Goal: Task Accomplishment & Management: Complete application form

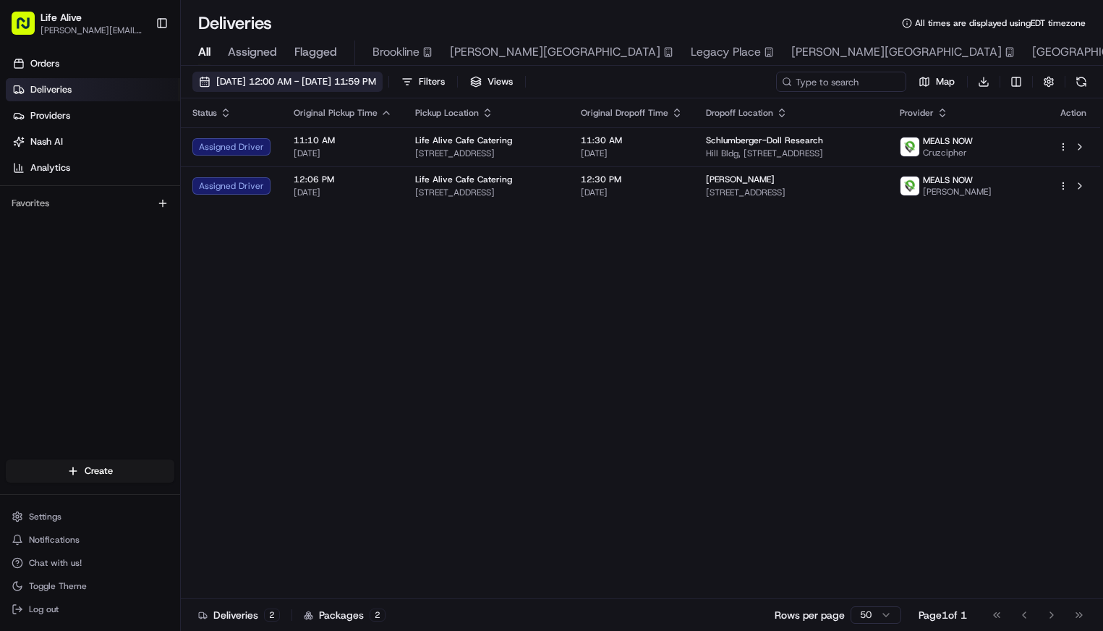
click at [376, 77] on span "[DATE] 12:00 AM - [DATE] 11:59 PM" at bounding box center [296, 81] width 160 height 13
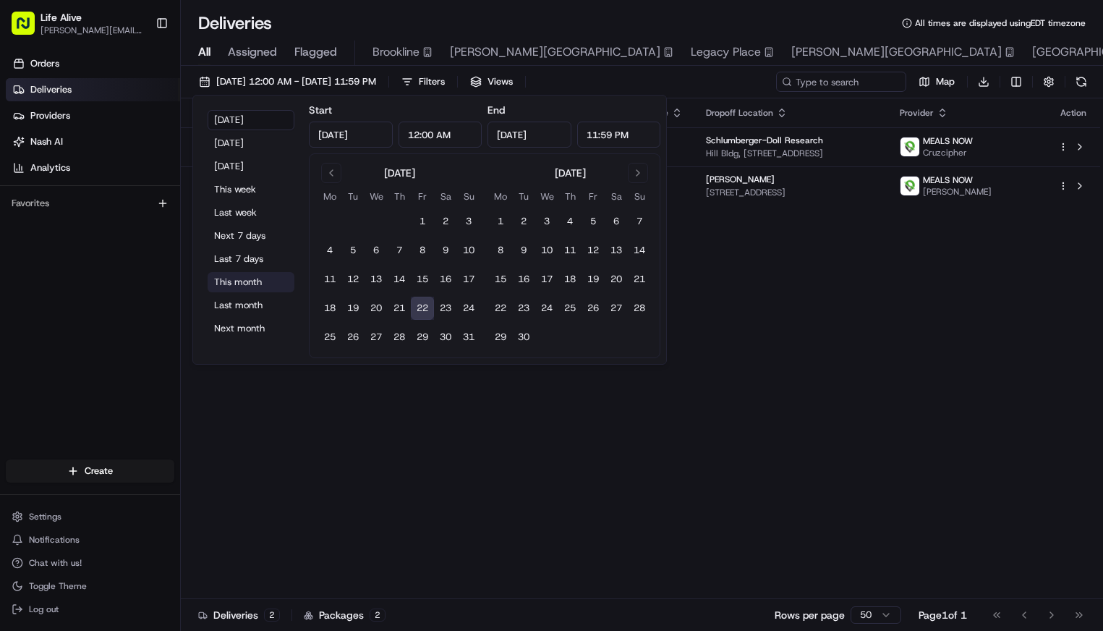
click at [259, 284] on button "This month" at bounding box center [251, 282] width 87 height 20
type input "[DATE]"
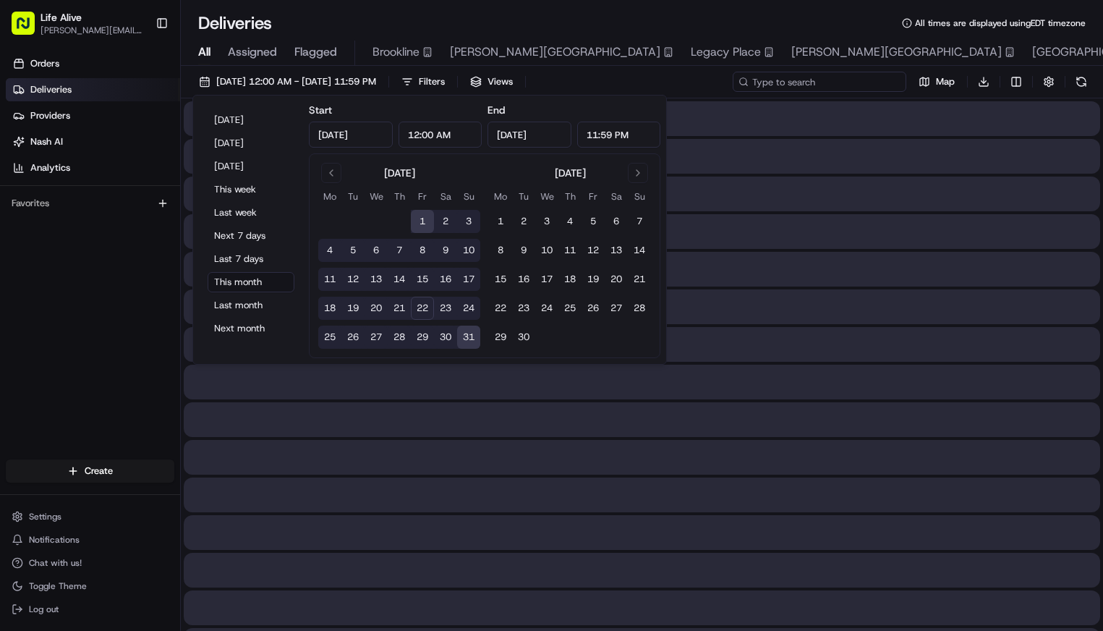
click at [826, 84] on input at bounding box center [820, 82] width 174 height 20
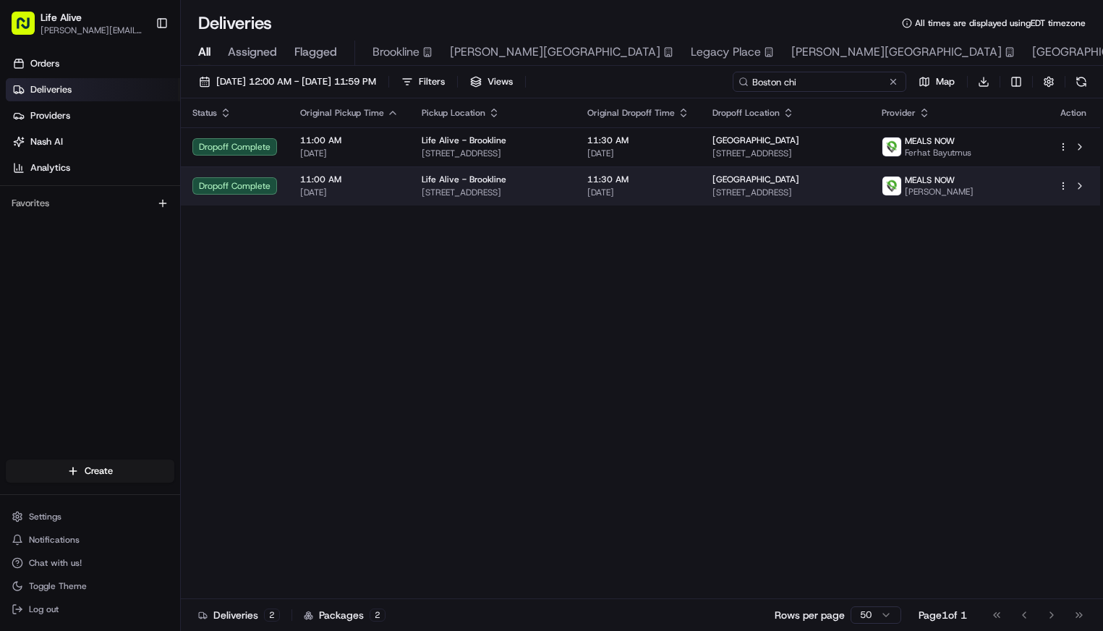
type input "Boston chi"
click at [823, 197] on span "[STREET_ADDRESS]" at bounding box center [786, 193] width 146 height 12
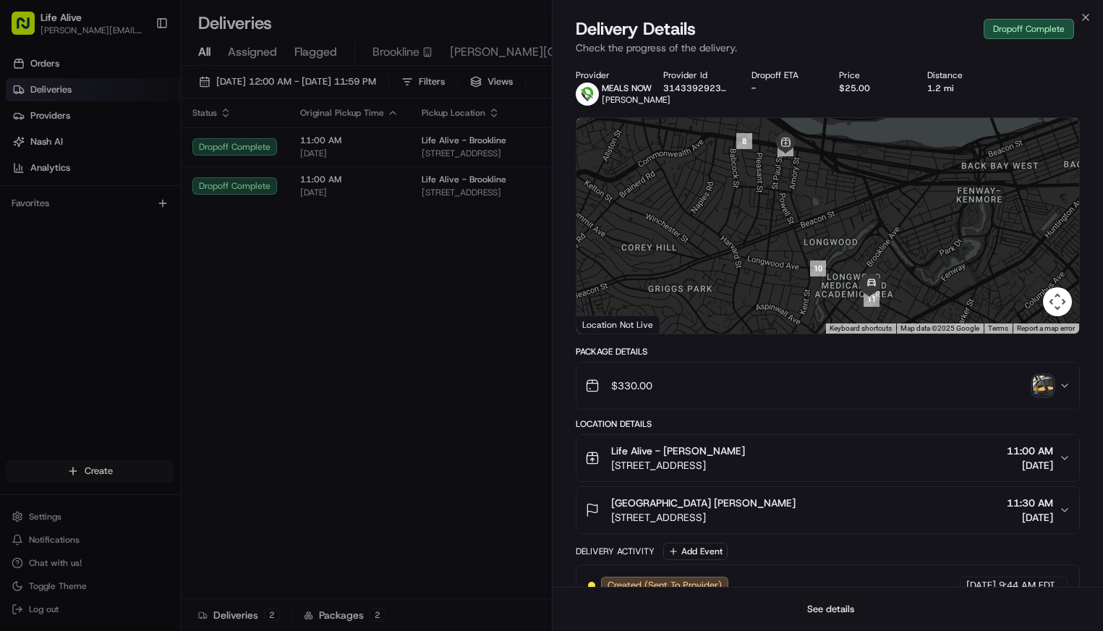
click at [824, 605] on button "See details" at bounding box center [831, 609] width 60 height 20
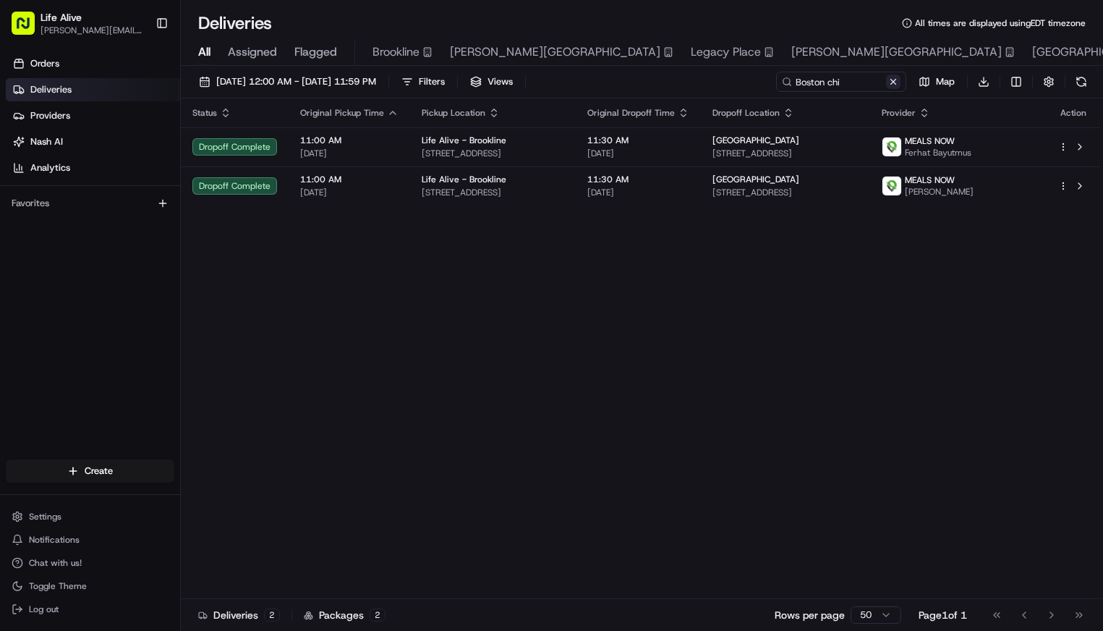
click at [891, 85] on button at bounding box center [893, 82] width 14 height 14
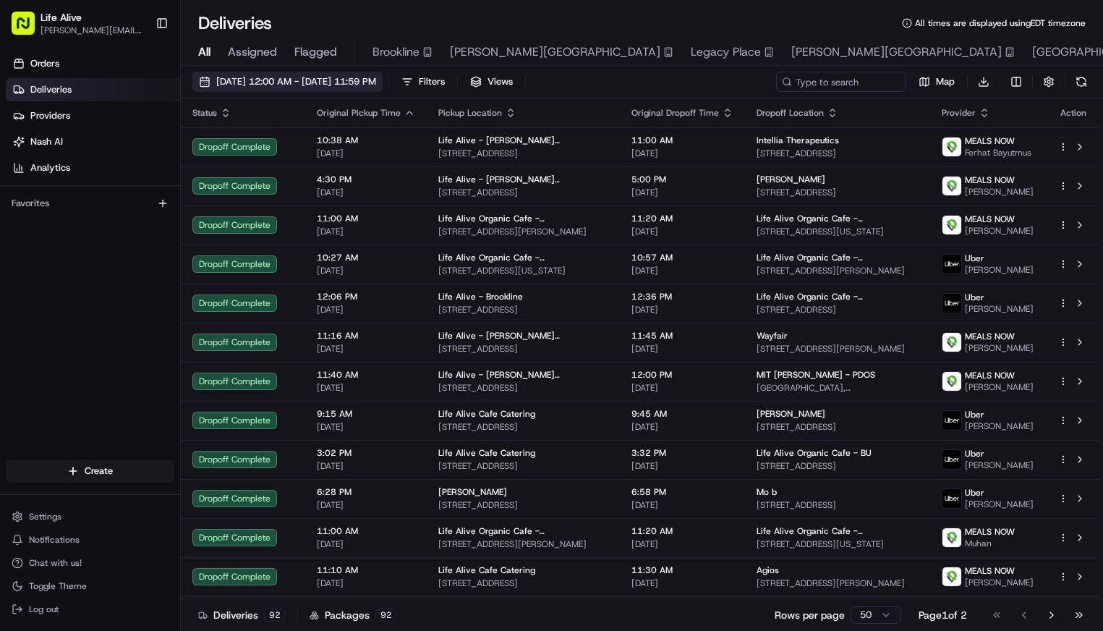
click at [383, 89] on button "[DATE] 12:00 AM - [DATE] 11:59 PM" at bounding box center [287, 82] width 190 height 20
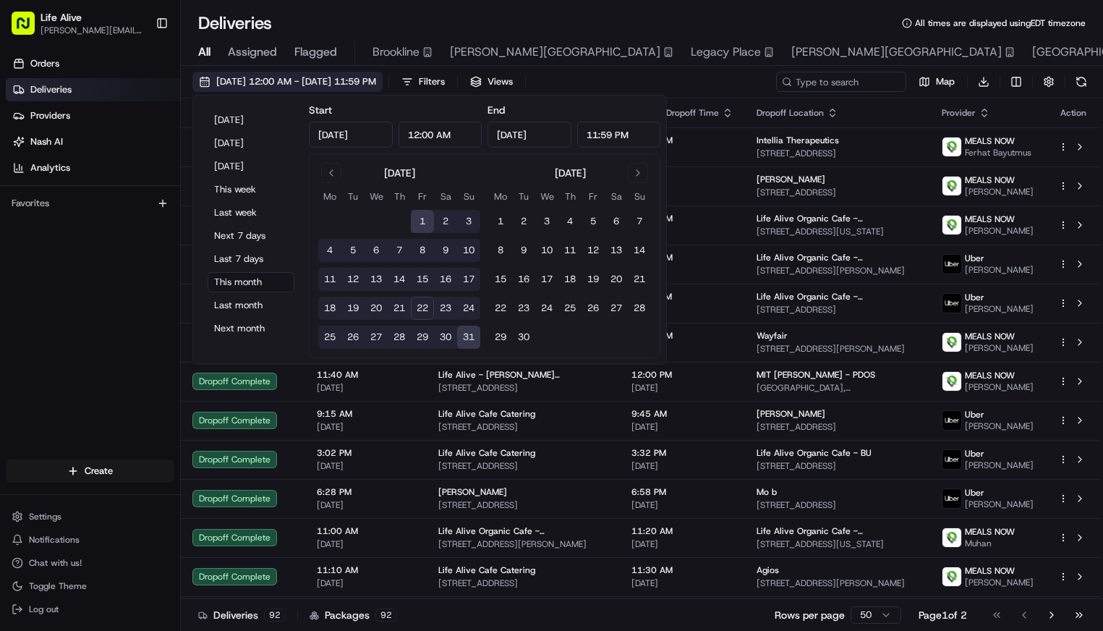
click at [376, 78] on span "[DATE] 12:00 AM - [DATE] 11:59 PM" at bounding box center [296, 81] width 160 height 13
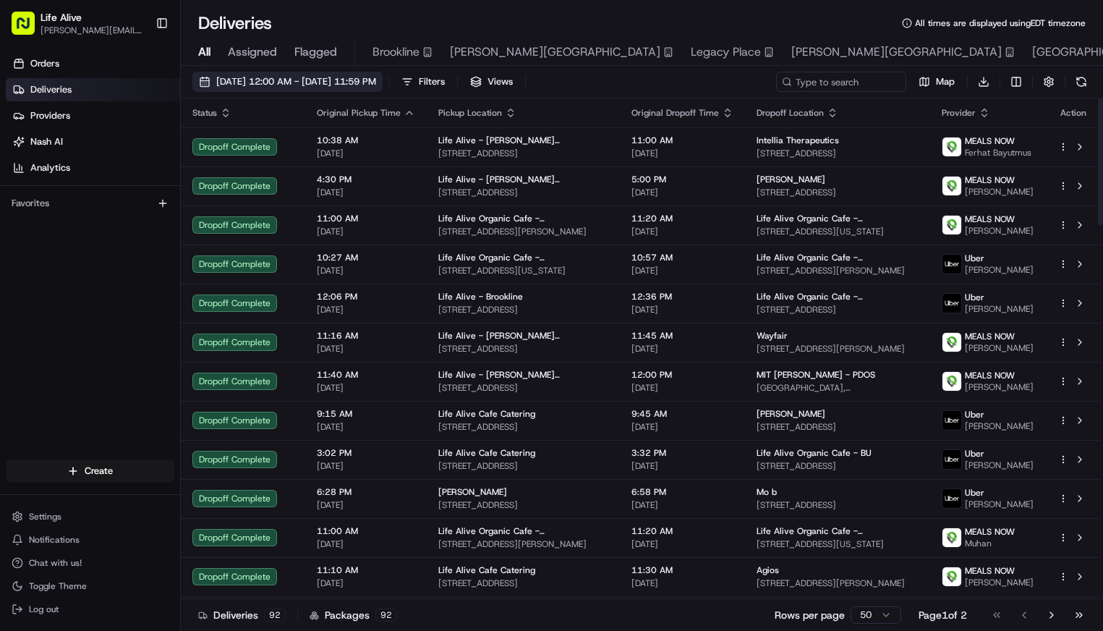
click at [339, 77] on span "[DATE] 12:00 AM - [DATE] 11:59 PM" at bounding box center [296, 81] width 160 height 13
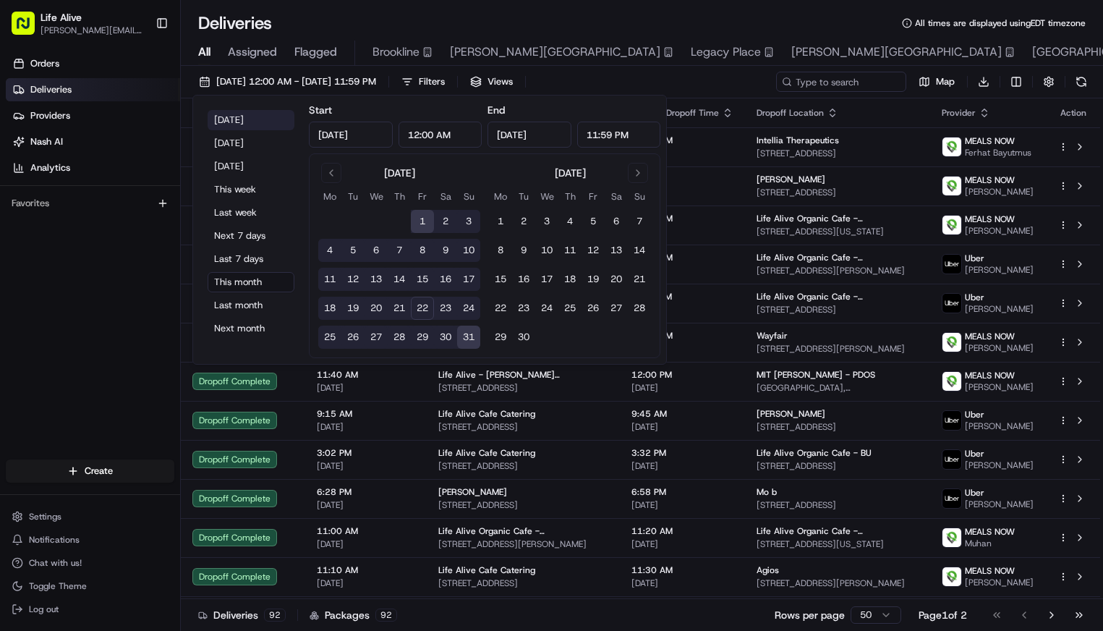
click at [266, 122] on button "[DATE]" at bounding box center [251, 120] width 87 height 20
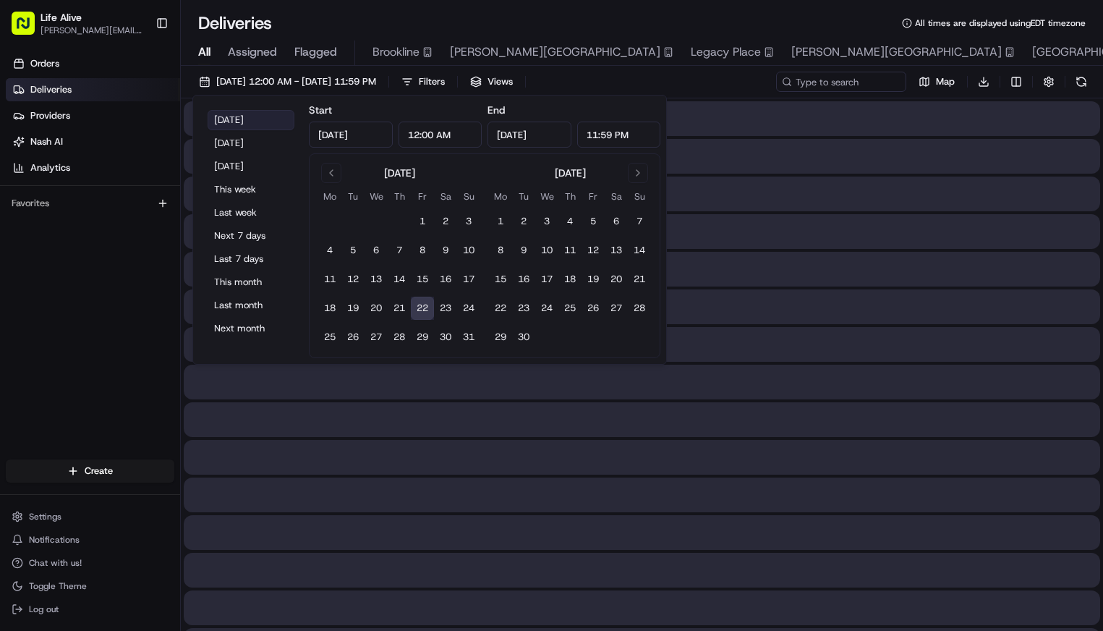
type input "[DATE]"
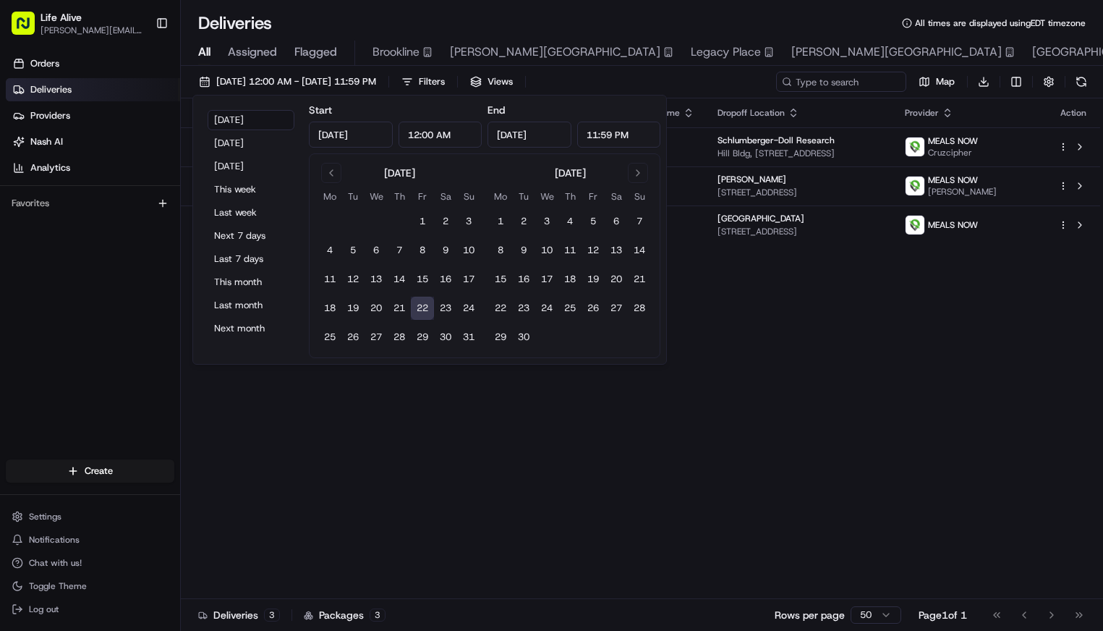
click at [745, 11] on div "Deliveries All times are displayed using EDT timezone All Assigned Flagged Broo…" at bounding box center [642, 315] width 923 height 631
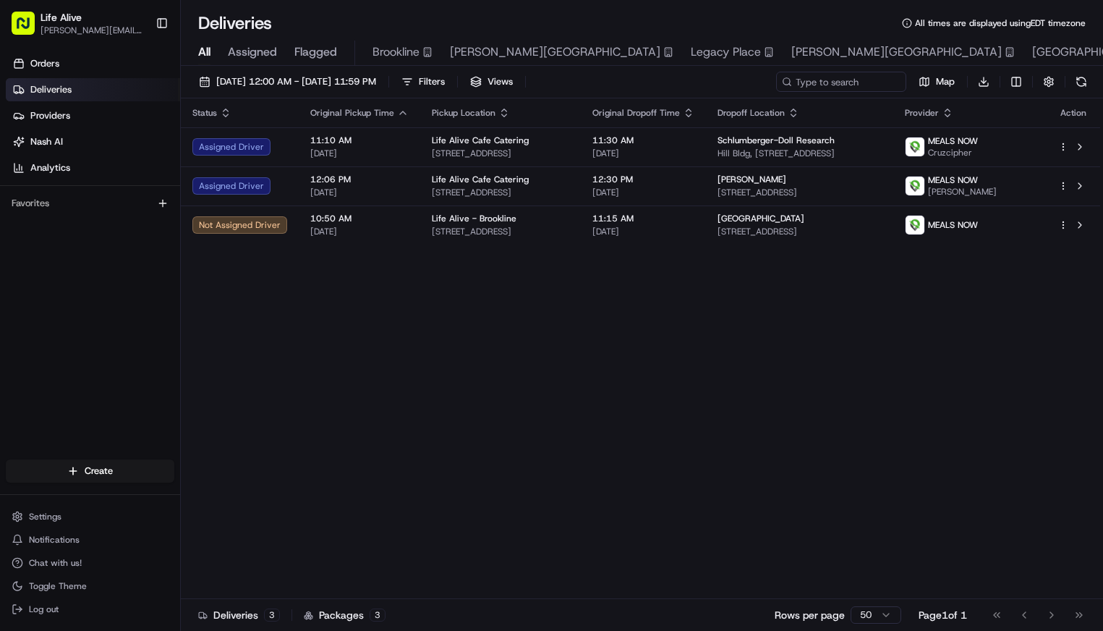
click at [862, 297] on div "Status Original Pickup Time Pickup Location Original Dropoff Time Dropoff Locat…" at bounding box center [641, 348] width 920 height 501
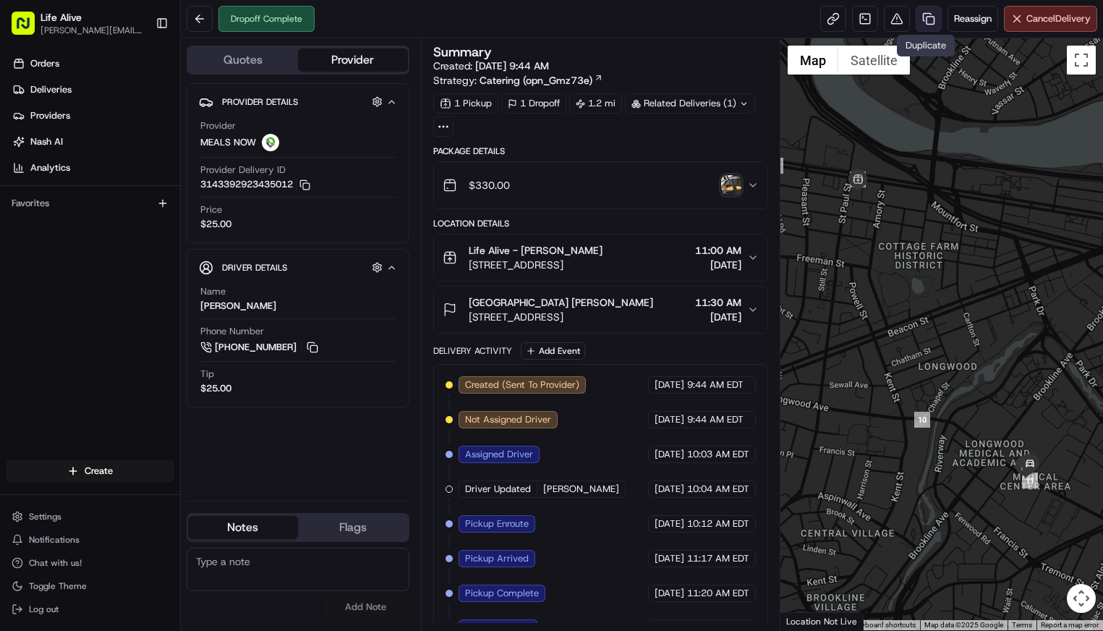
click at [926, 25] on link at bounding box center [929, 19] width 26 height 26
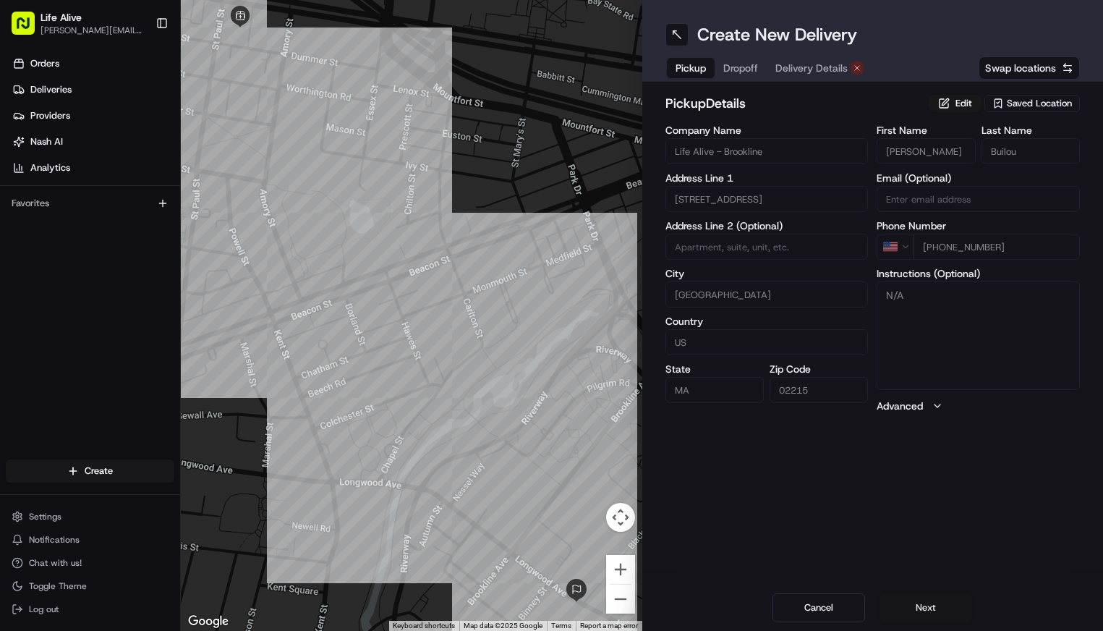
click at [920, 608] on button "Next" at bounding box center [926, 607] width 93 height 29
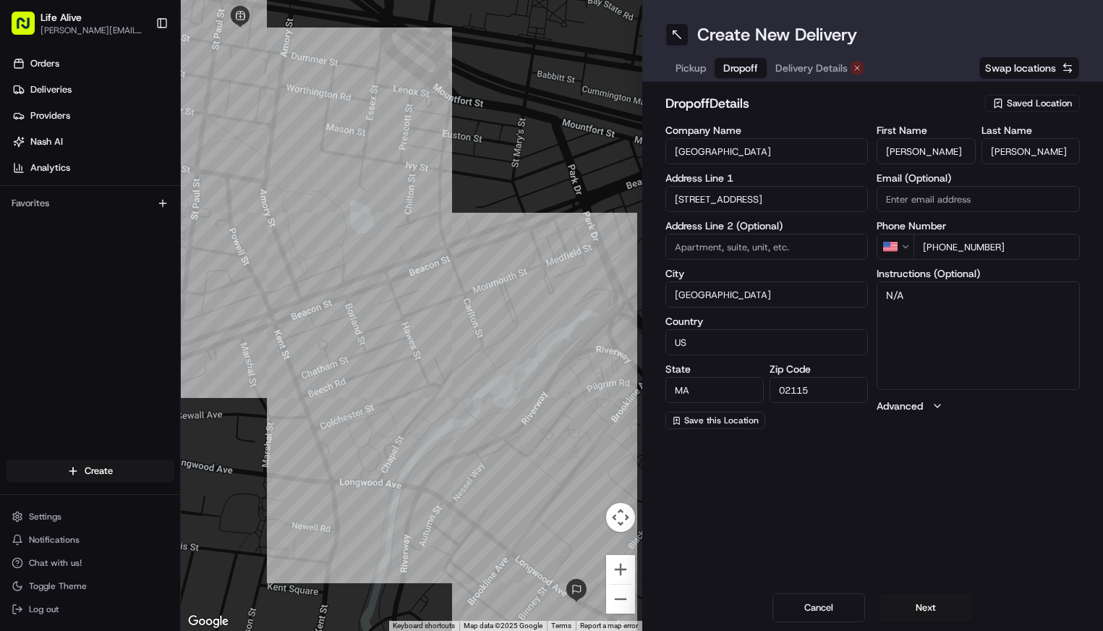
click at [920, 311] on textarea "N/A" at bounding box center [978, 335] width 203 height 109
paste textarea "Call Emily ay 781-430-9714 or Winnie, 617-669-2004"
type textarea "Call Emily ay 781-430-9714 or Winnie, 617-669-2004"
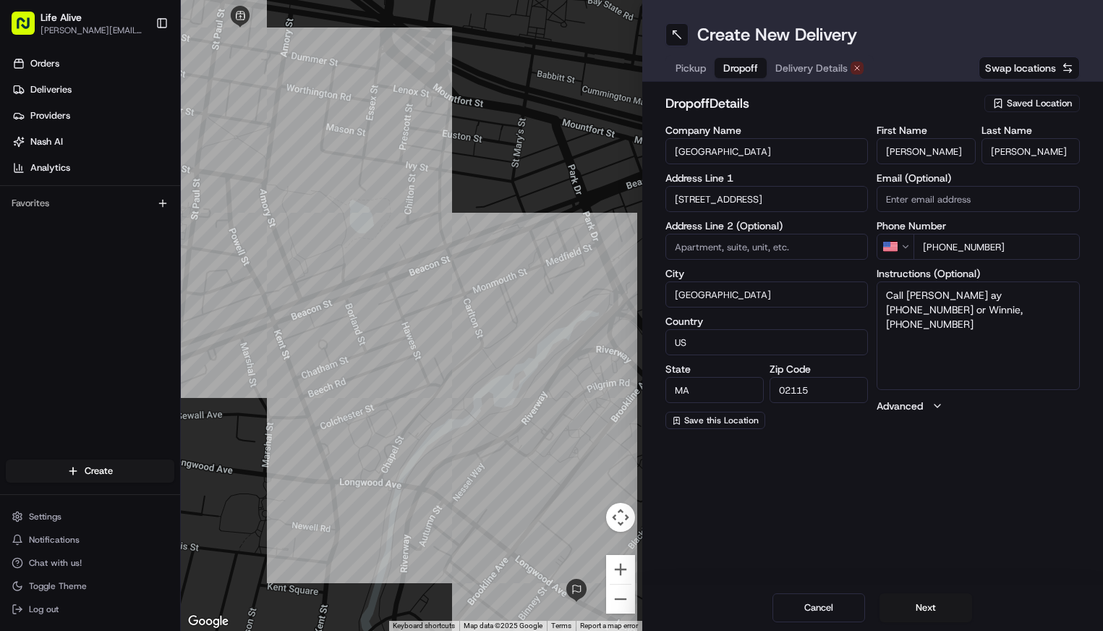
click at [927, 145] on input "Jessie" at bounding box center [926, 151] width 98 height 26
paste input "Emily Morabito"
drag, startPoint x: 938, startPoint y: 152, endPoint x: 909, endPoint y: 156, distance: 29.2
click at [909, 156] on input "Emily Morabito" at bounding box center [926, 151] width 98 height 26
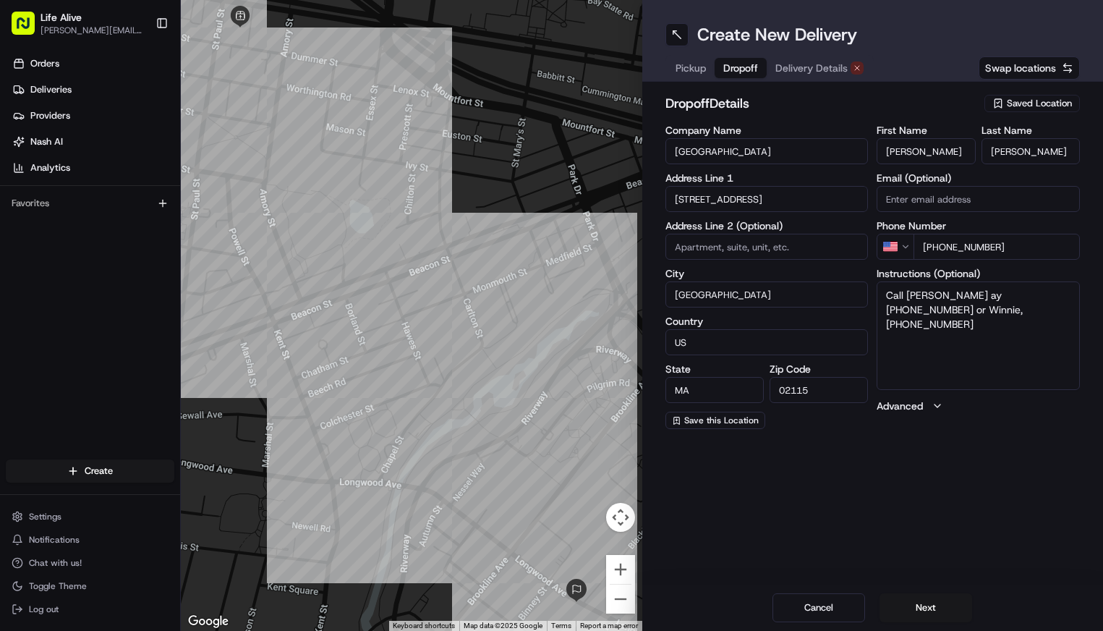
type input "Emily"
click at [1030, 144] on input "Barnes" at bounding box center [1031, 151] width 98 height 26
paste input "Morabito"
type input "Morabito"
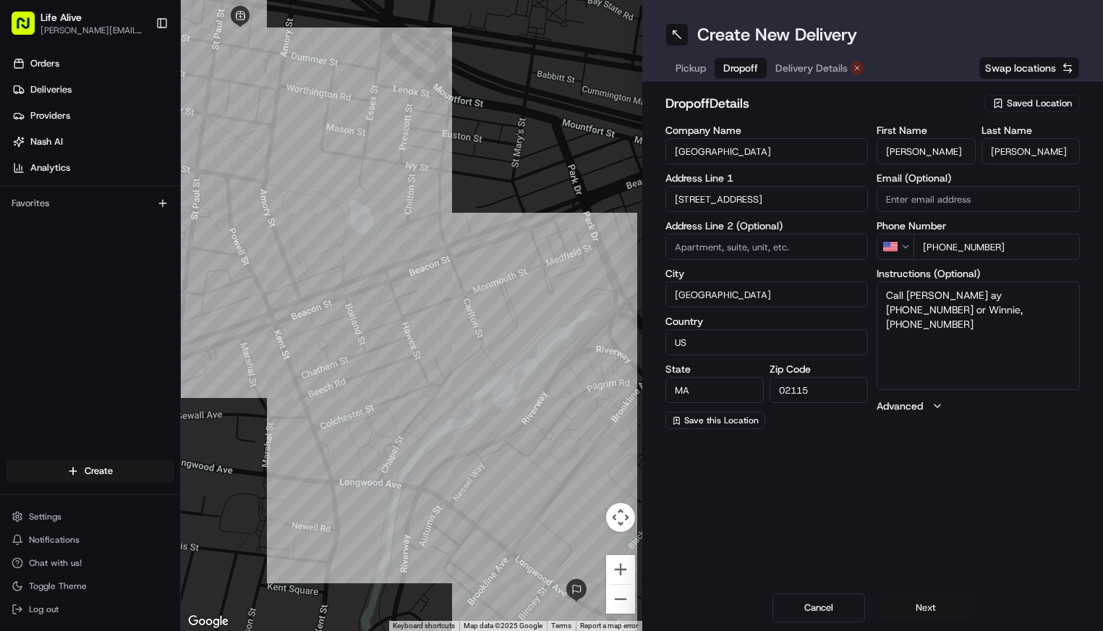
click at [940, 603] on button "Next" at bounding box center [926, 607] width 93 height 29
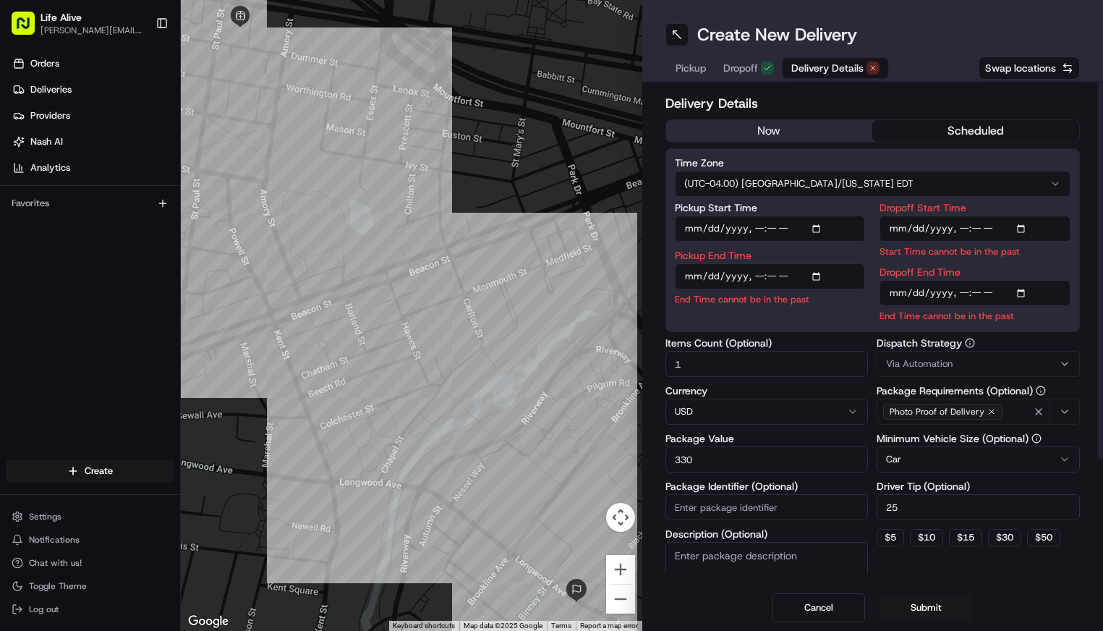
click at [716, 277] on input "Pickup End Time" at bounding box center [770, 276] width 191 height 26
click at [758, 279] on input "Pickup End Time" at bounding box center [770, 276] width 191 height 26
click at [771, 278] on input "Pickup End Time" at bounding box center [770, 276] width 191 height 26
type input "2025-08-22T10:50"
click at [930, 232] on input "Dropoff Start Time" at bounding box center [975, 229] width 191 height 26
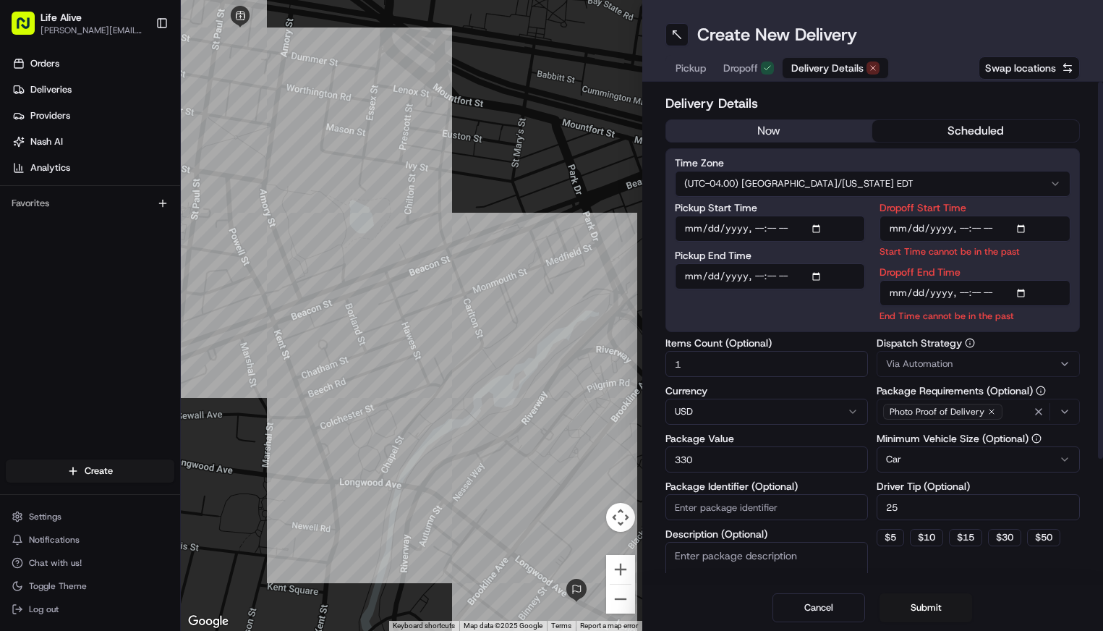
click at [977, 234] on input "Dropoff Start Time" at bounding box center [975, 229] width 191 height 26
type input "2025-08-22T11:00"
click at [1043, 242] on div "Dropoff Start Time Start Time must be before End Date" at bounding box center [975, 231] width 191 height 56
click at [913, 293] on input "Dropoff End Time" at bounding box center [975, 293] width 191 height 26
click at [978, 299] on input "Dropoff End Time" at bounding box center [975, 293] width 191 height 26
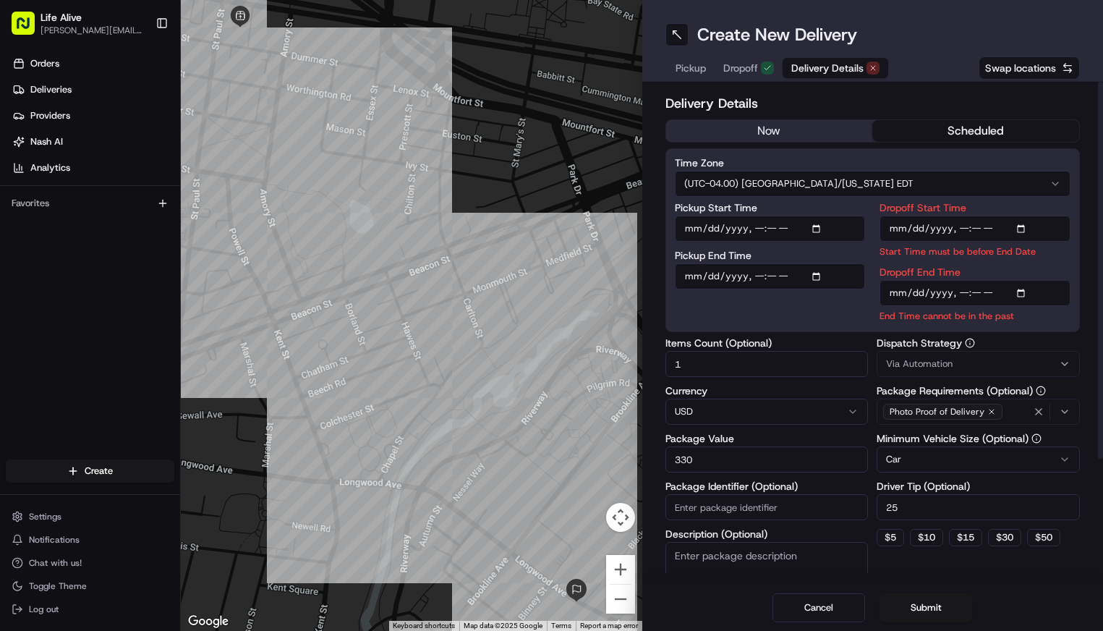
type input "2025-08-22T11:15"
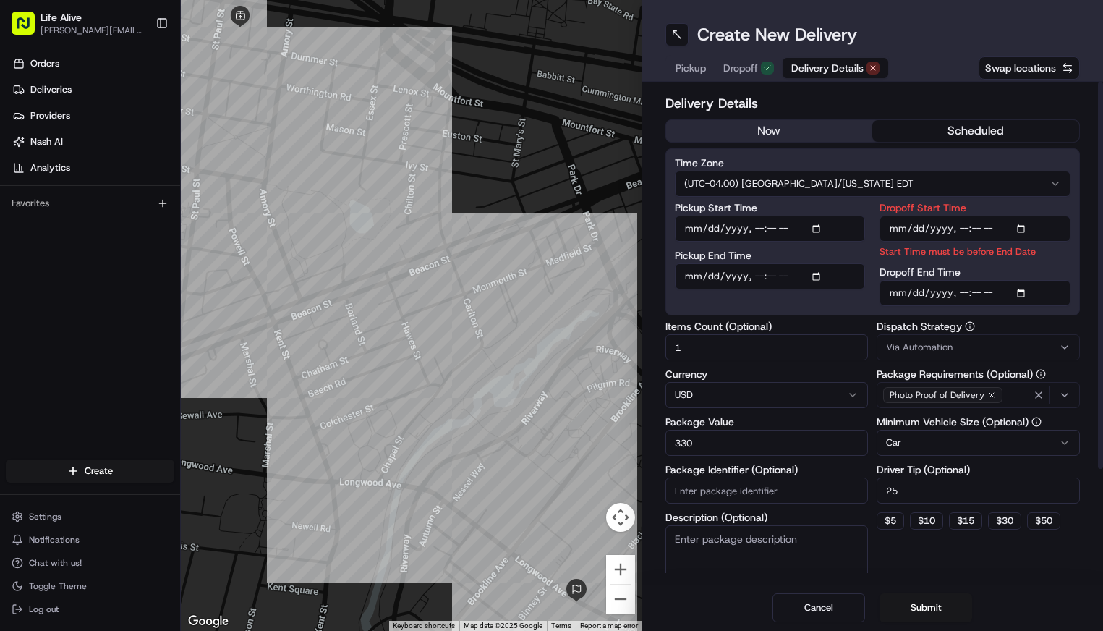
click at [957, 342] on div "Via Automation" at bounding box center [979, 347] width 196 height 13
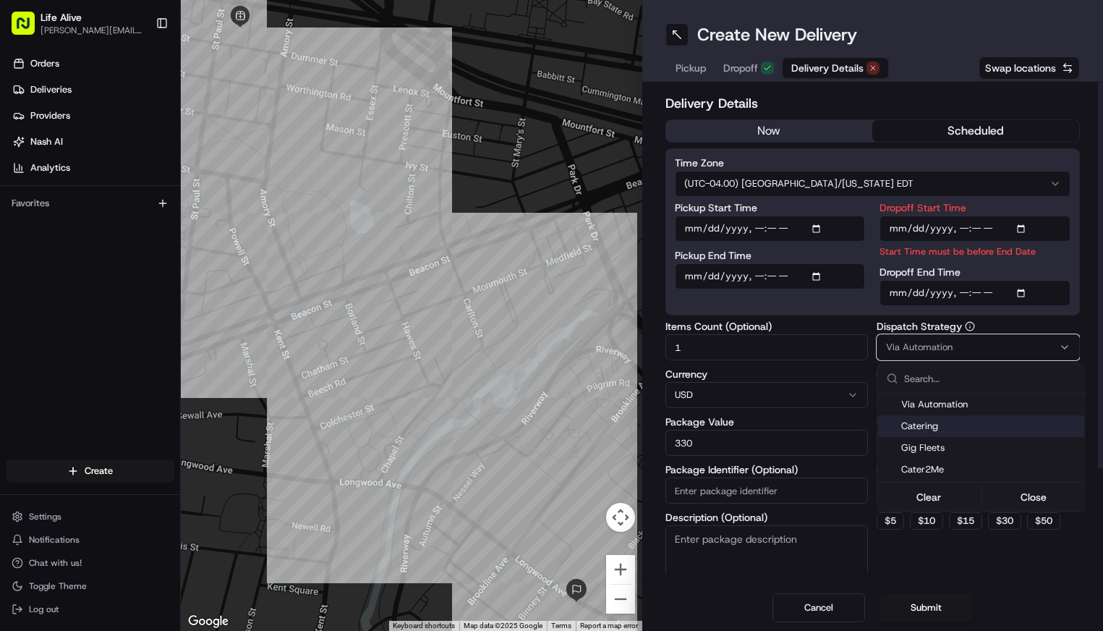
click at [927, 426] on span "Catering" at bounding box center [991, 426] width 178 height 13
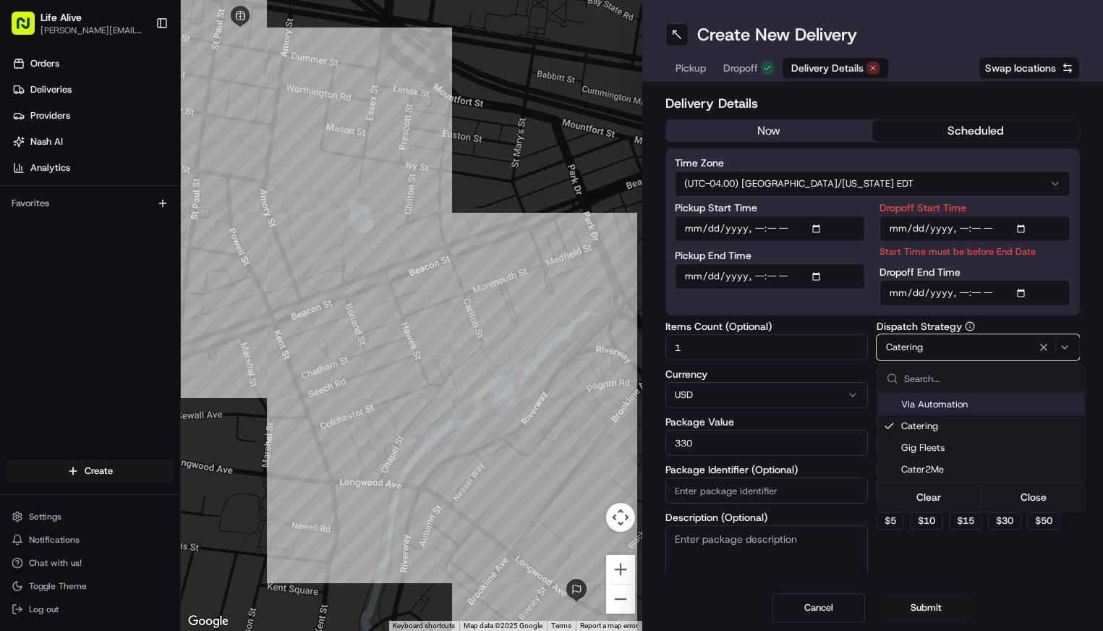
click at [873, 308] on html "Life Alive moise@lifealive.com Toggle Sidebar Orders Deliveries Providers Nash …" at bounding box center [551, 315] width 1103 height 631
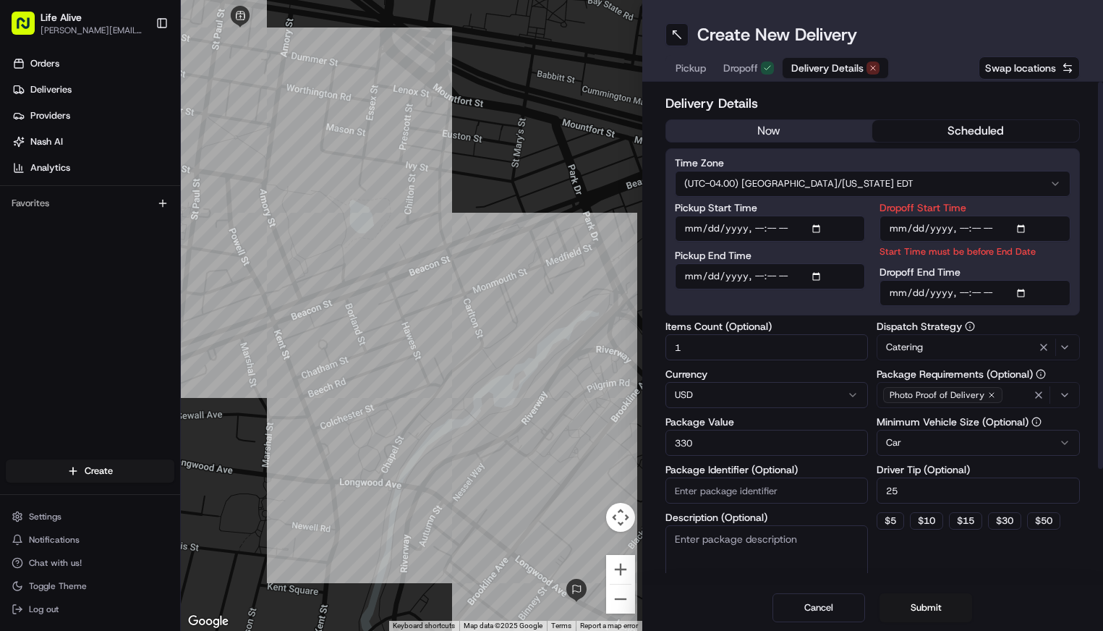
click at [750, 437] on input "330" at bounding box center [767, 443] width 203 height 26
type input "1099"
click at [946, 495] on input "25" at bounding box center [978, 491] width 203 height 26
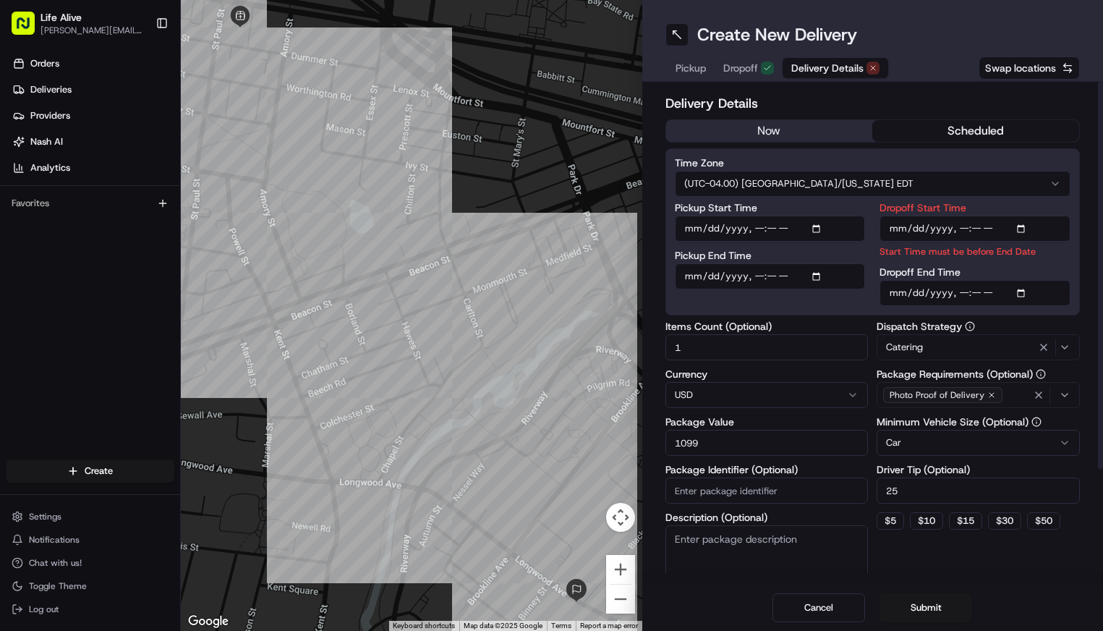
click at [946, 495] on input "25" at bounding box center [978, 491] width 203 height 26
click at [1009, 525] on button "$ 30" at bounding box center [1004, 520] width 33 height 17
type input "30"
click at [931, 606] on button "Submit" at bounding box center [926, 607] width 93 height 29
